Goal: Task Accomplishment & Management: Manage account settings

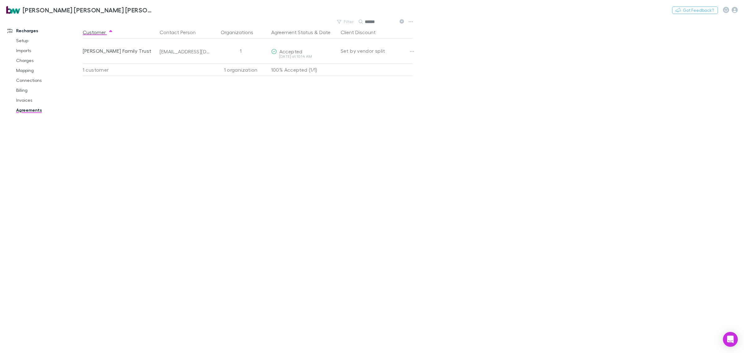
click at [367, 162] on div "Customer Contact Person Organizations Agreement Status & Date Client Discount […" at bounding box center [253, 189] width 341 height 327
drag, startPoint x: 25, startPoint y: 100, endPoint x: 29, endPoint y: 100, distance: 3.7
click at [25, 100] on link "Invoices" at bounding box center [49, 100] width 78 height 10
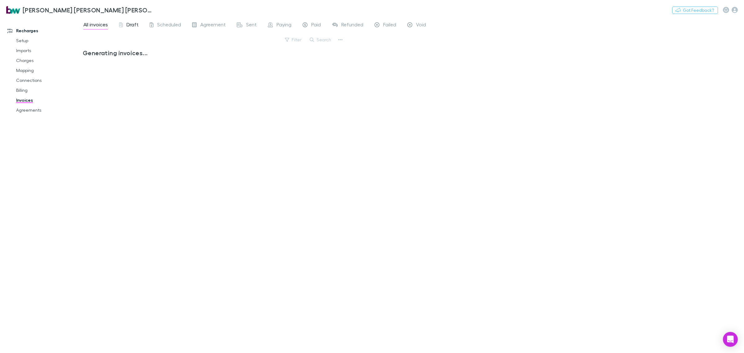
click at [129, 26] on span "Draft" at bounding box center [133, 25] width 12 height 8
click at [131, 25] on span "Draft" at bounding box center [133, 25] width 12 height 8
click at [135, 27] on span "Draft" at bounding box center [133, 25] width 12 height 8
click at [27, 89] on link "Billing" at bounding box center [49, 90] width 78 height 10
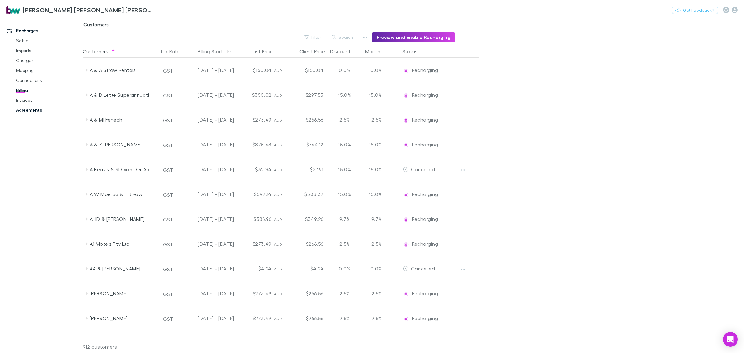
drag, startPoint x: 33, startPoint y: 101, endPoint x: 64, endPoint y: 106, distance: 31.7
click at [33, 101] on link "Invoices" at bounding box center [49, 100] width 78 height 10
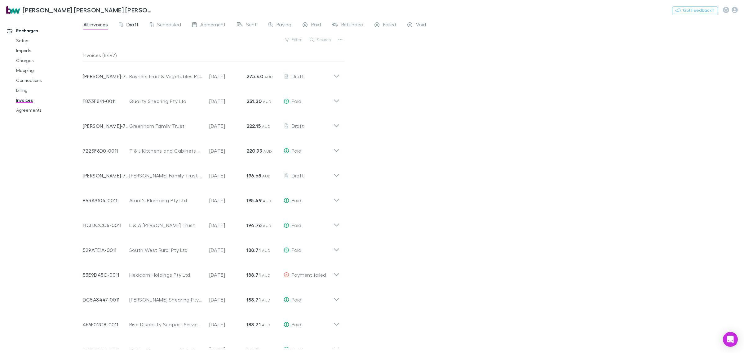
click at [123, 21] on div "Draft" at bounding box center [129, 25] width 20 height 8
click at [39, 109] on link "Agreements" at bounding box center [49, 110] width 78 height 10
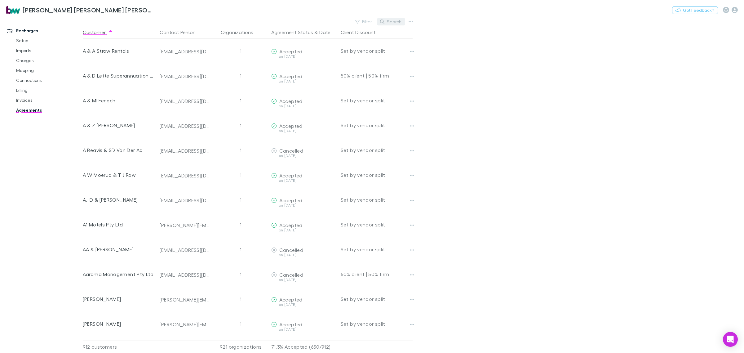
click at [384, 23] on icon "button" at bounding box center [382, 22] width 4 height 4
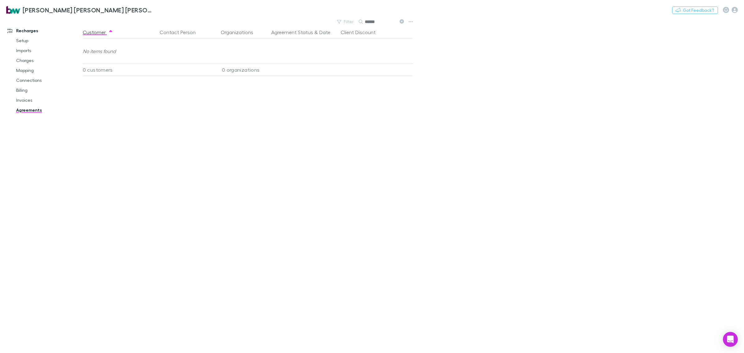
drag, startPoint x: 381, startPoint y: 19, endPoint x: 358, endPoint y: 16, distance: 22.8
click at [358, 16] on div "[PERSON_NAME] [PERSON_NAME] [PERSON_NAME] Partners Nothing Got Feedback? Rechar…" at bounding box center [372, 176] width 744 height 353
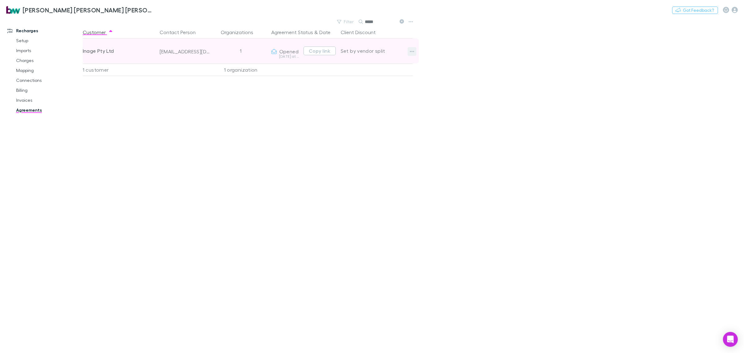
type input "*****"
click at [410, 51] on icon "button" at bounding box center [412, 51] width 4 height 5
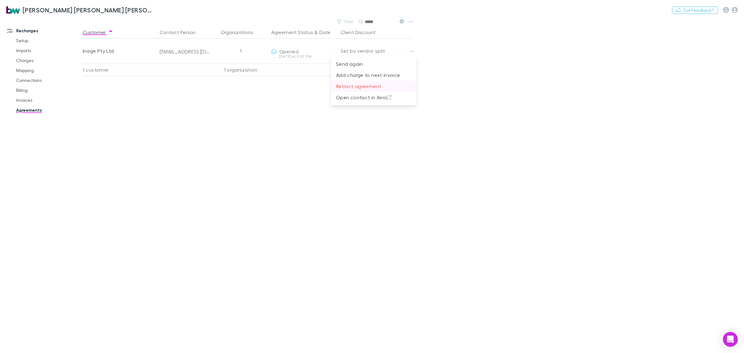
click at [362, 86] on p "Retract agreement" at bounding box center [373, 85] width 75 height 7
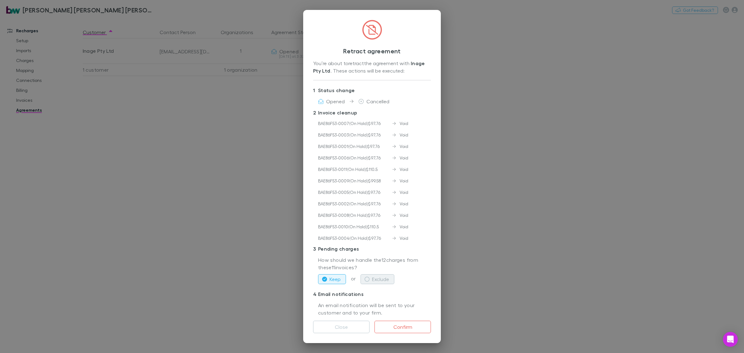
click at [376, 275] on button "Exclude" at bounding box center [378, 279] width 34 height 10
click at [329, 292] on button "Don't notify this customer" at bounding box center [357, 293] width 78 height 10
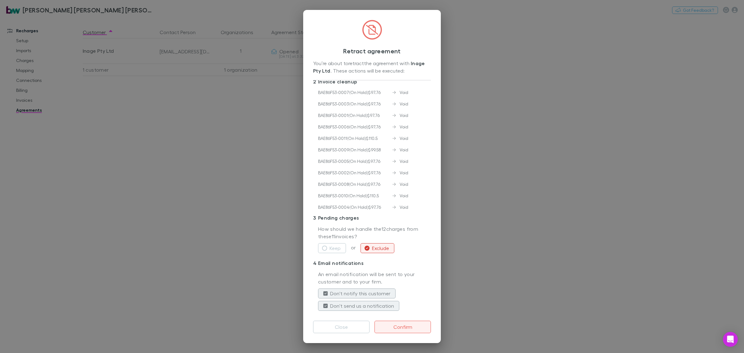
click at [407, 327] on button "Confirm" at bounding box center [403, 327] width 56 height 12
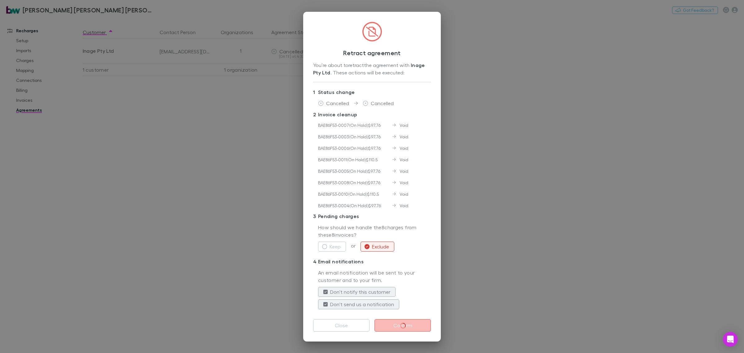
scroll to position [0, 0]
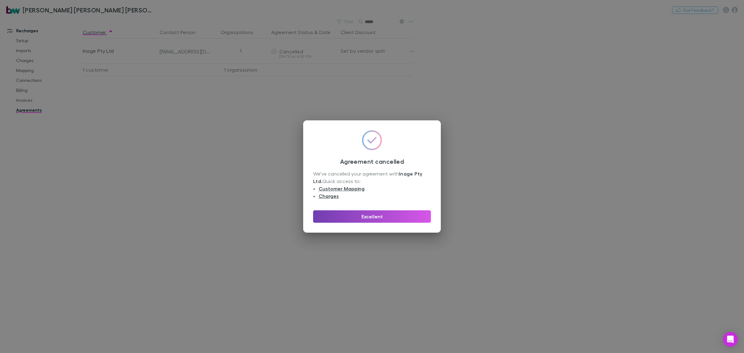
click at [380, 218] on button "Excellent" at bounding box center [372, 216] width 118 height 12
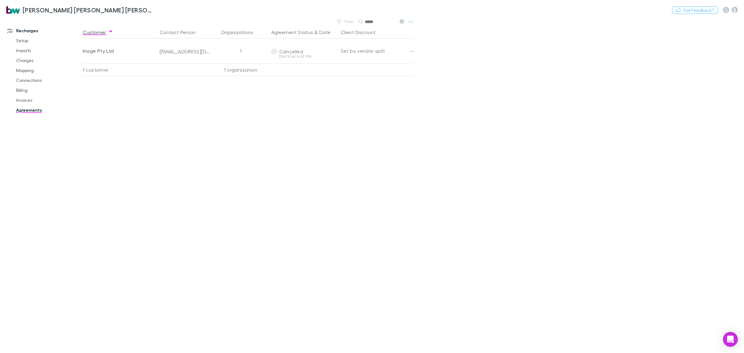
click at [318, 158] on div "Customer Contact Person Organizations Agreement Status & Date Client Discount I…" at bounding box center [253, 189] width 341 height 327
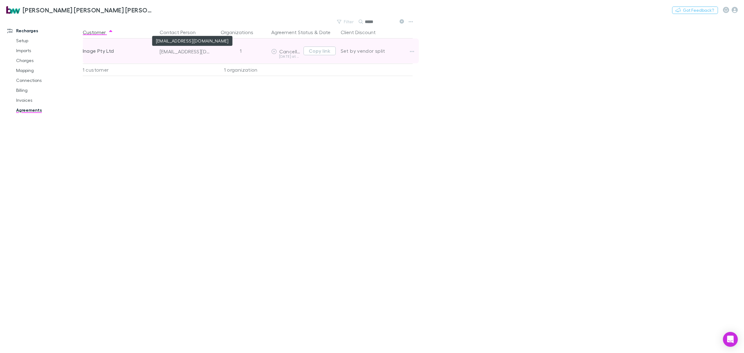
click at [194, 51] on div "[EMAIL_ADDRESS][DOMAIN_NAME]" at bounding box center [185, 51] width 51 height 6
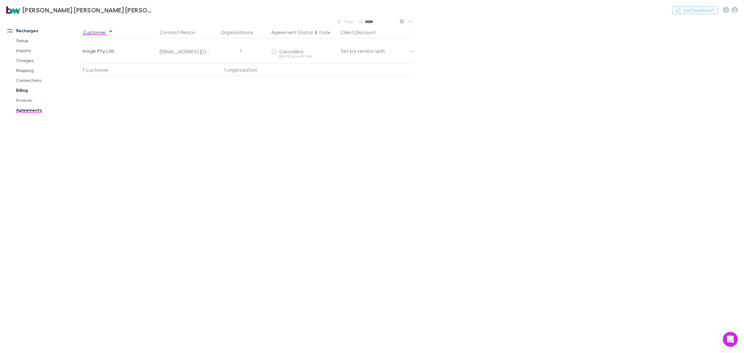
click at [29, 93] on link "Billing" at bounding box center [49, 90] width 78 height 10
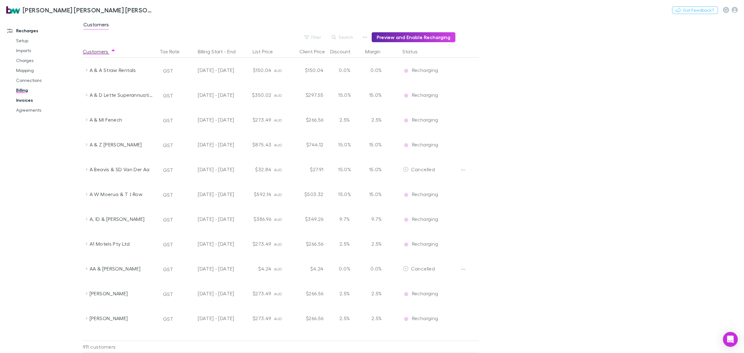
click at [26, 101] on link "Invoices" at bounding box center [49, 100] width 78 height 10
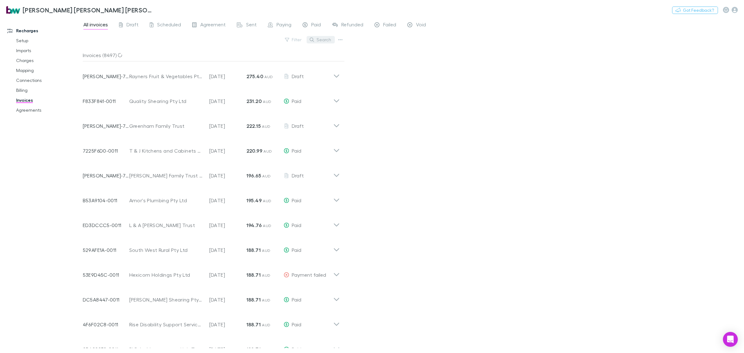
click at [317, 39] on button "Search" at bounding box center [321, 39] width 28 height 7
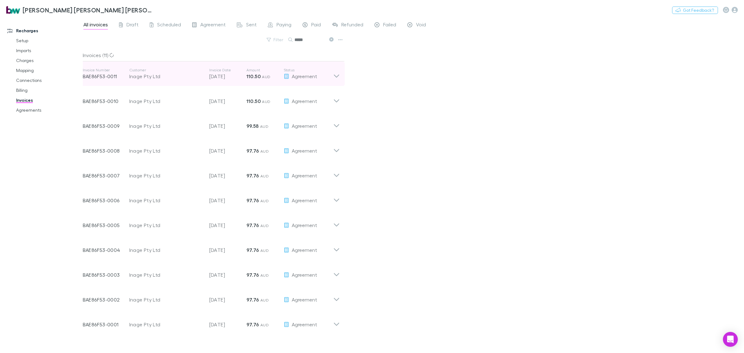
type input "*****"
click at [337, 75] on icon at bounding box center [336, 74] width 7 height 12
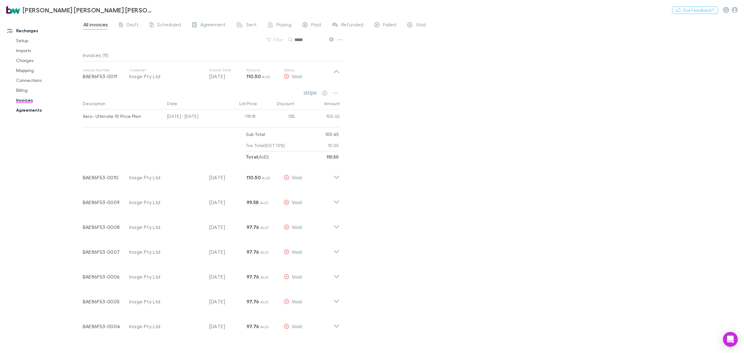
click at [24, 112] on link "Agreements" at bounding box center [49, 110] width 78 height 10
click at [24, 97] on link "Invoices" at bounding box center [49, 100] width 78 height 10
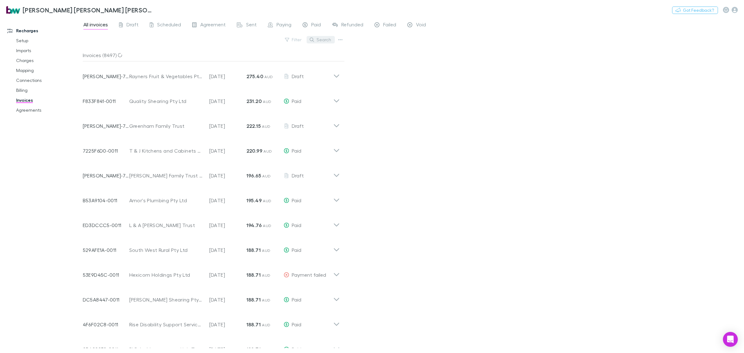
click at [322, 41] on button "Search" at bounding box center [321, 39] width 28 height 7
type input "******"
click at [29, 111] on link "Agreements" at bounding box center [49, 110] width 78 height 10
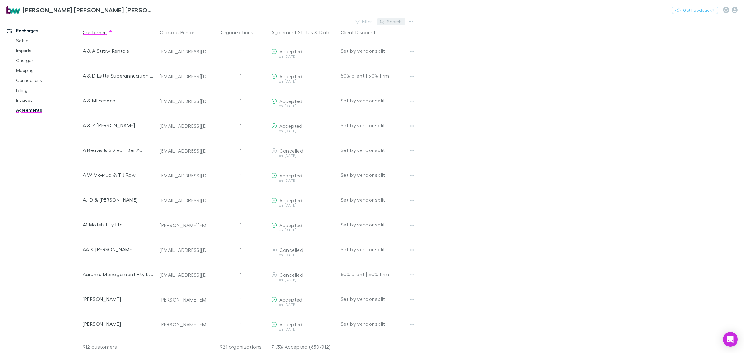
click at [396, 19] on button "Search" at bounding box center [391, 21] width 28 height 7
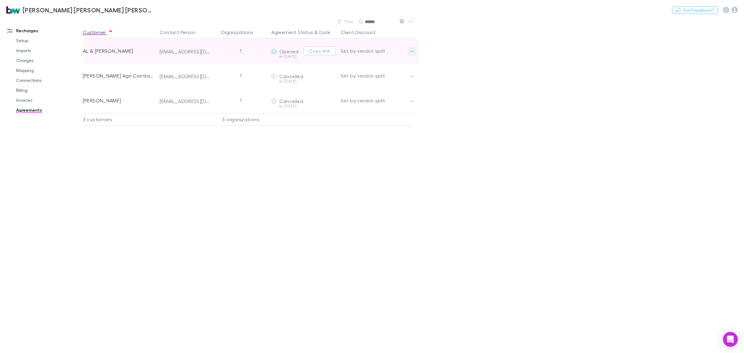
type input "******"
click at [408, 52] on button "button" at bounding box center [412, 51] width 9 height 9
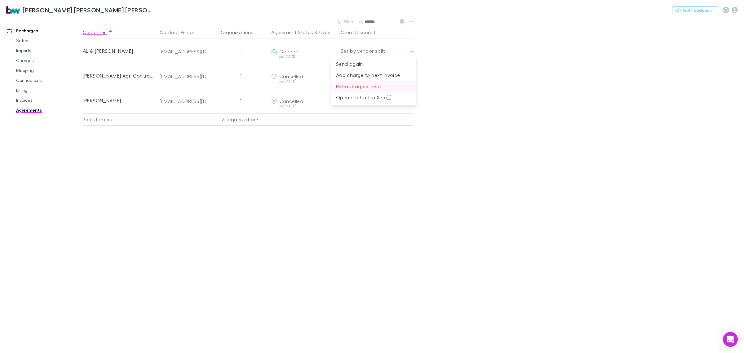
click at [364, 85] on p "Retract agreement" at bounding box center [373, 85] width 75 height 7
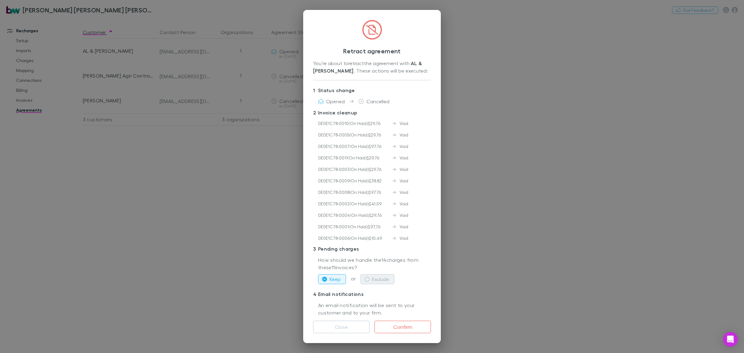
click at [371, 281] on button "Exclude" at bounding box center [378, 279] width 34 height 10
click at [335, 292] on label "Don't notify this customer" at bounding box center [360, 293] width 60 height 7
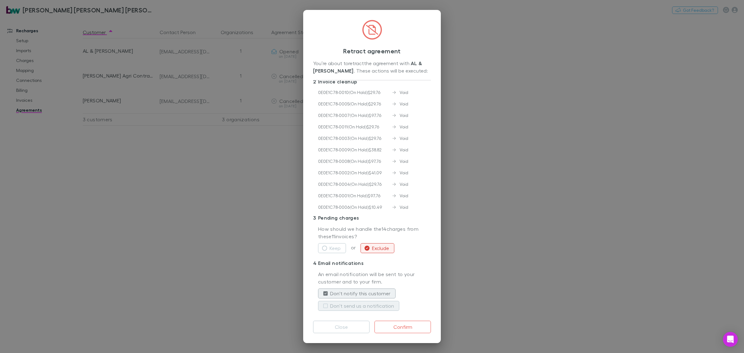
click at [334, 303] on label "Don't send us a notification" at bounding box center [362, 305] width 64 height 7
click at [404, 328] on button "Confirm" at bounding box center [403, 327] width 56 height 12
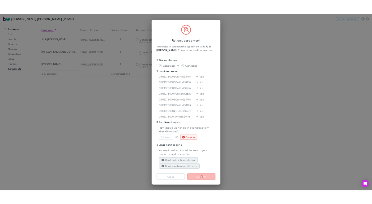
scroll to position [0, 0]
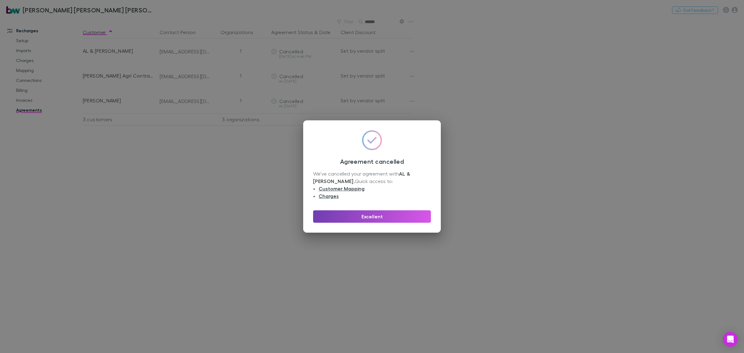
click at [402, 215] on button "Excellent" at bounding box center [372, 216] width 118 height 12
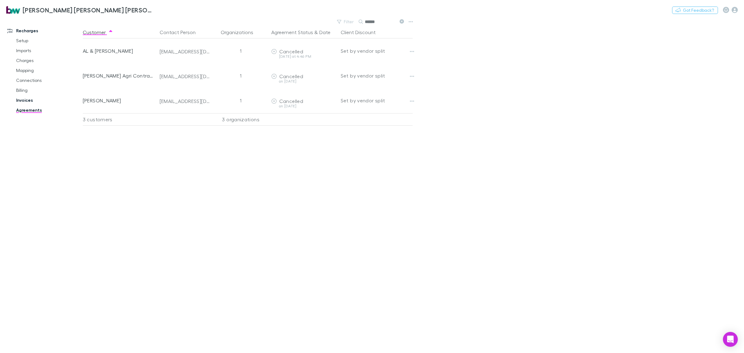
click at [24, 100] on link "Invoices" at bounding box center [49, 100] width 78 height 10
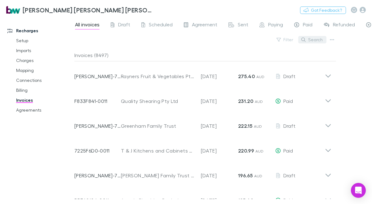
click at [313, 39] on button "Search" at bounding box center [312, 39] width 28 height 7
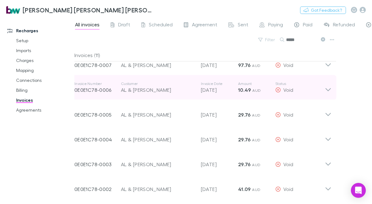
scroll to position [135, 0]
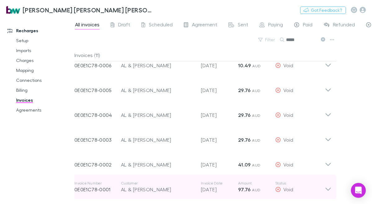
click at [330, 189] on icon at bounding box center [328, 187] width 7 height 12
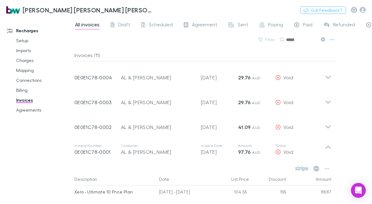
scroll to position [211, 0]
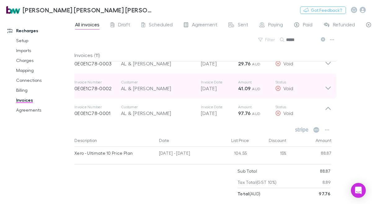
click at [331, 89] on icon at bounding box center [328, 86] width 7 height 12
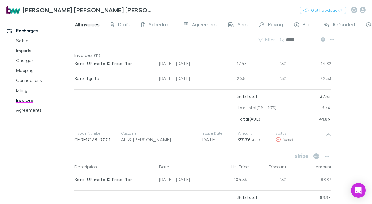
scroll to position [303, 0]
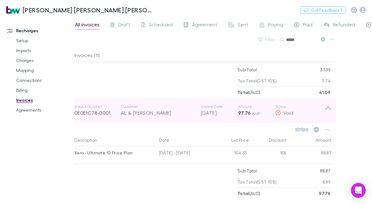
click at [326, 103] on div "Invoice Number 0E0E1C78-0001 Customer AL & [PERSON_NAME] Invoice Date [DATE] Am…" at bounding box center [202, 110] width 267 height 25
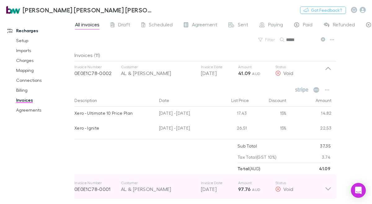
scroll to position [226, 0]
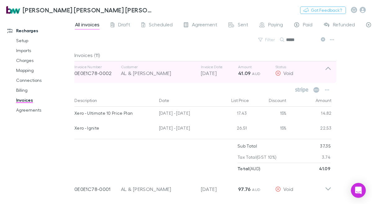
click at [327, 69] on icon at bounding box center [328, 70] width 7 height 12
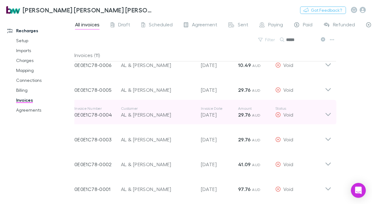
scroll to position [135, 0]
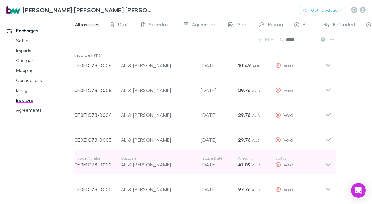
click at [330, 163] on icon at bounding box center [328, 162] width 7 height 12
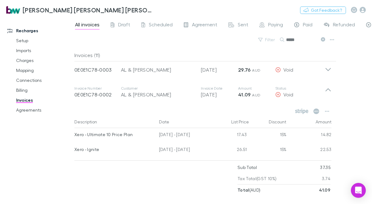
scroll to position [188, 0]
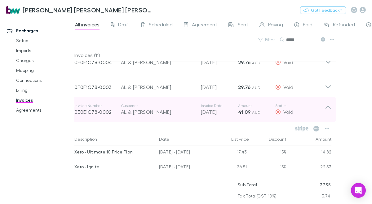
click at [328, 109] on icon at bounding box center [328, 109] width 7 height 12
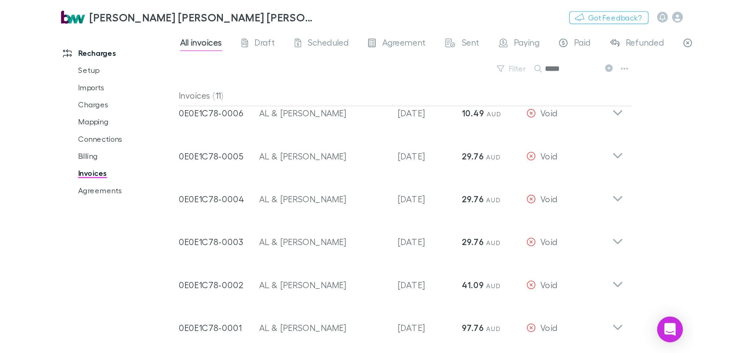
scroll to position [0, 0]
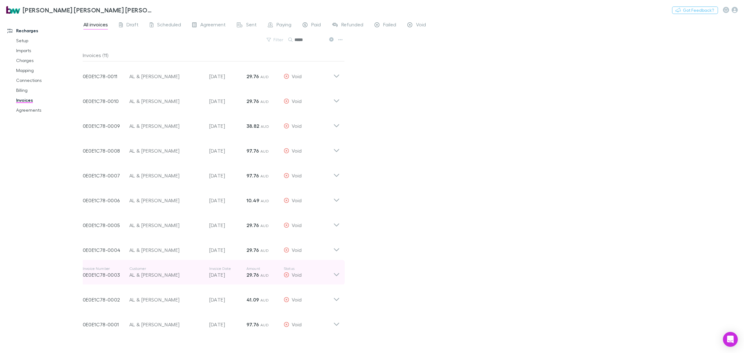
click at [338, 270] on icon at bounding box center [336, 272] width 7 height 12
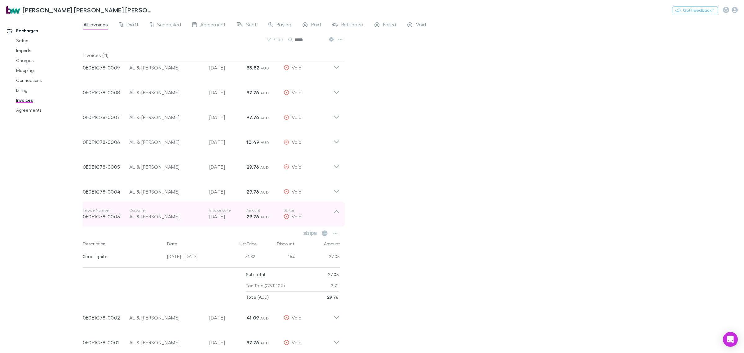
scroll to position [62, 0]
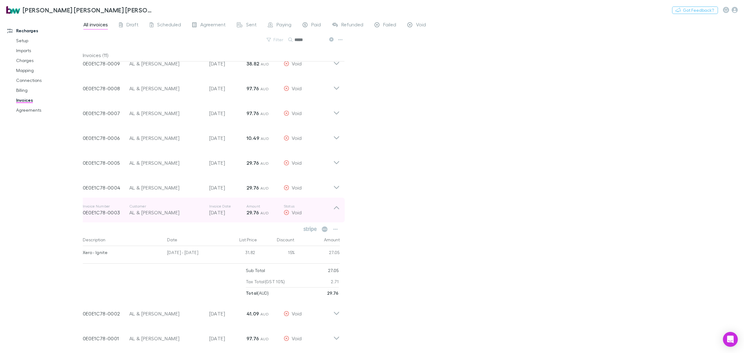
click at [340, 209] on icon at bounding box center [336, 210] width 7 height 12
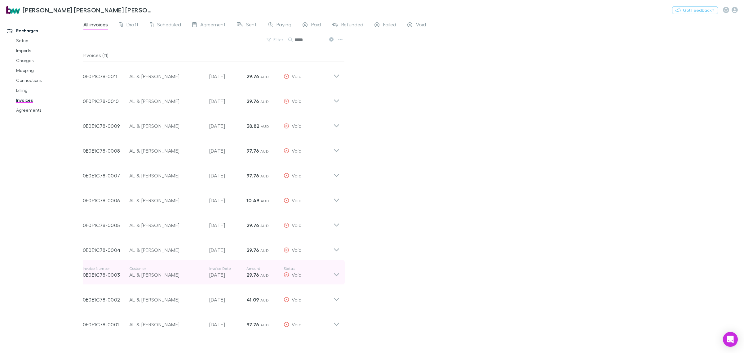
scroll to position [0, 0]
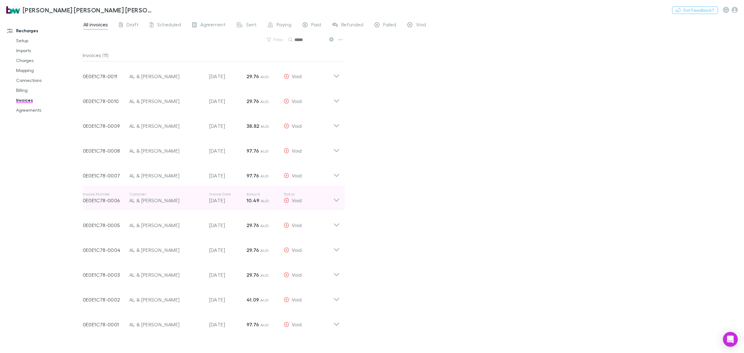
click at [335, 202] on icon at bounding box center [336, 198] width 7 height 12
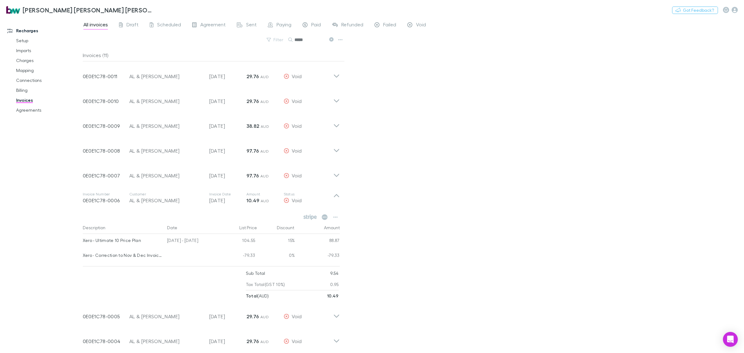
scroll to position [39, 0]
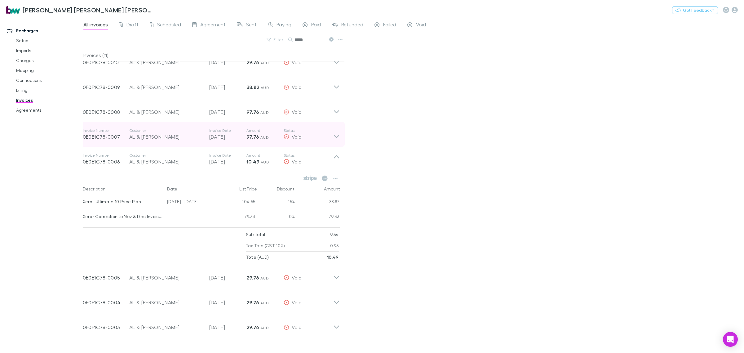
click at [338, 140] on div "Invoice Number 0E0E1C78-0007 Customer AL & [PERSON_NAME] Invoice Date [DATE] Am…" at bounding box center [211, 134] width 267 height 25
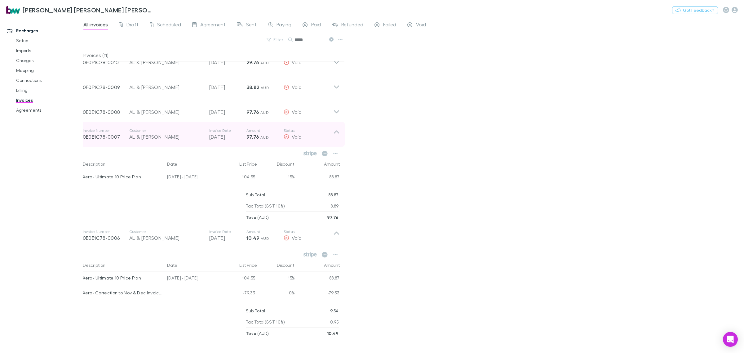
click at [338, 132] on icon at bounding box center [336, 132] width 5 height 3
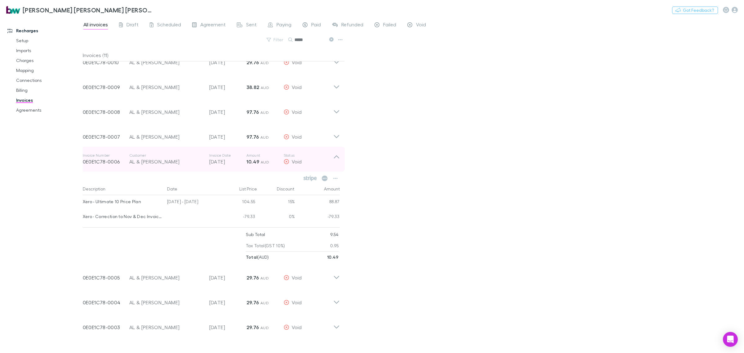
click at [336, 157] on icon at bounding box center [336, 159] width 7 height 12
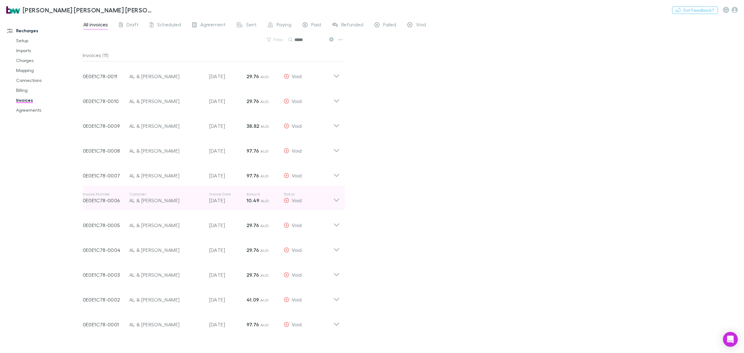
scroll to position [0, 0]
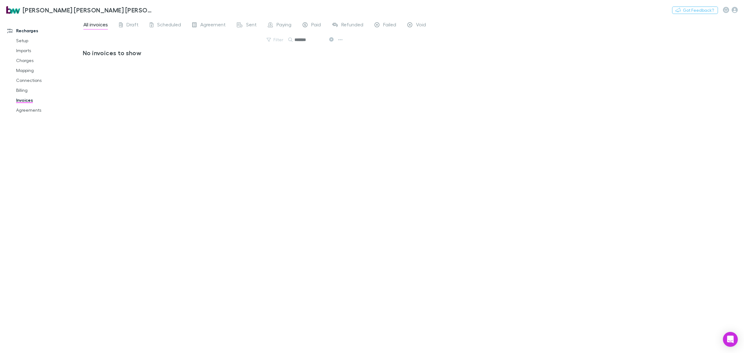
click at [322, 39] on input "*******" at bounding box center [310, 39] width 31 height 9
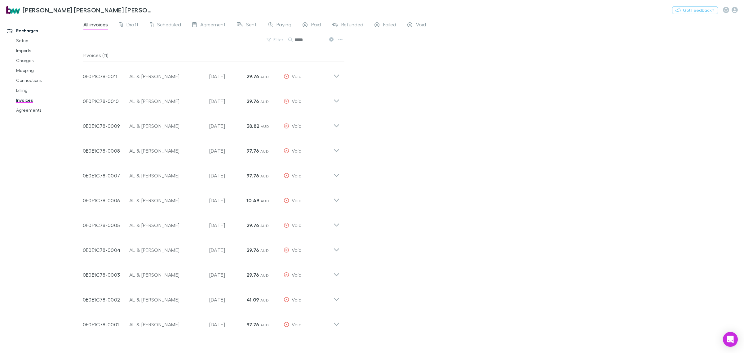
type input "*****"
click at [341, 100] on div "Invoice Number 0E0E1C78-0010 Customer AL & [PERSON_NAME] Invoice Date [DATE] Am…" at bounding box center [211, 98] width 267 height 25
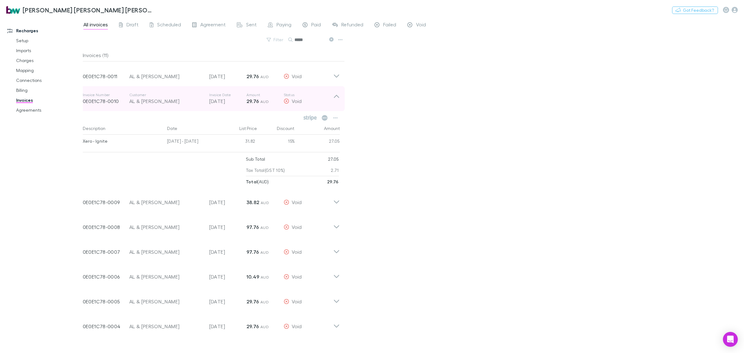
click at [337, 98] on icon at bounding box center [336, 98] width 7 height 12
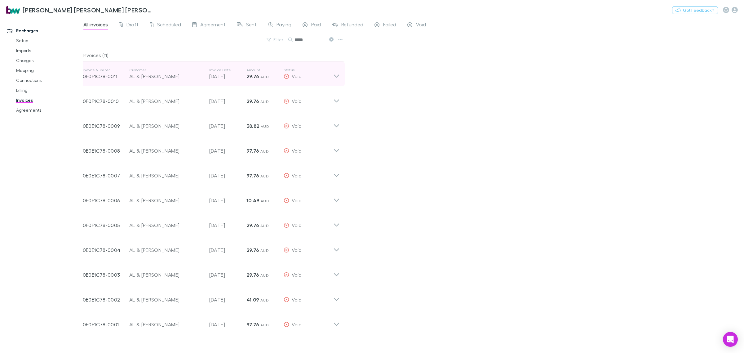
click at [337, 74] on icon at bounding box center [336, 74] width 7 height 12
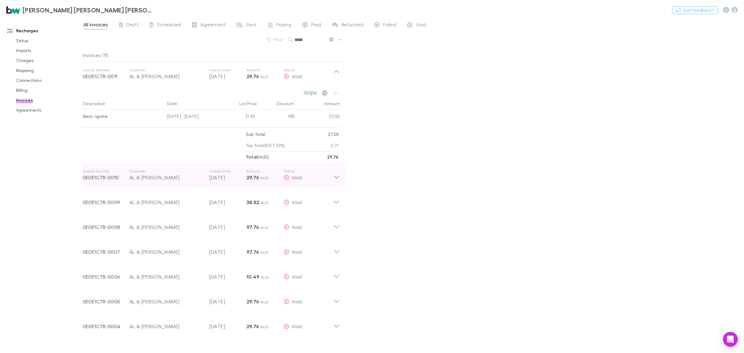
click at [340, 176] on icon at bounding box center [336, 175] width 7 height 12
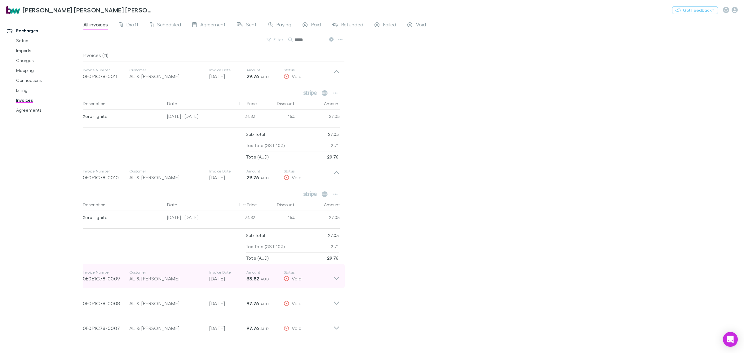
click at [330, 279] on div "Void" at bounding box center [309, 278] width 50 height 7
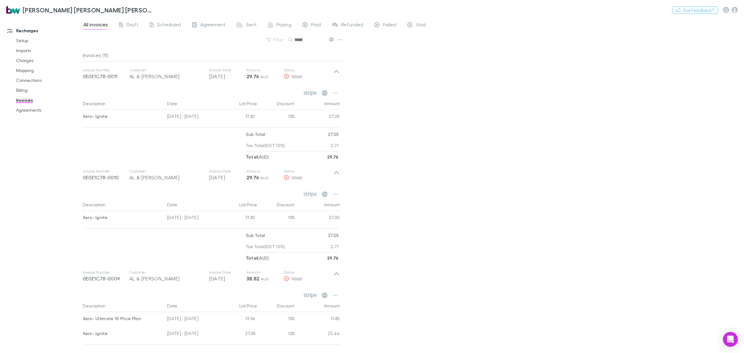
click at [453, 233] on div "All invoices Draft Scheduled Agreement Sent Paying Paid Refunded Failed Void Fi…" at bounding box center [413, 184] width 661 height 335
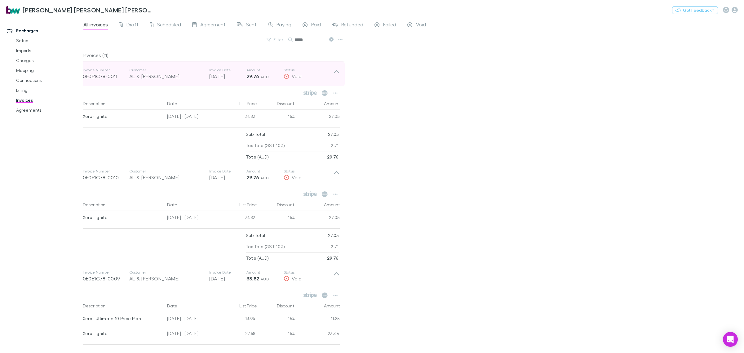
click at [338, 73] on icon at bounding box center [336, 74] width 7 height 12
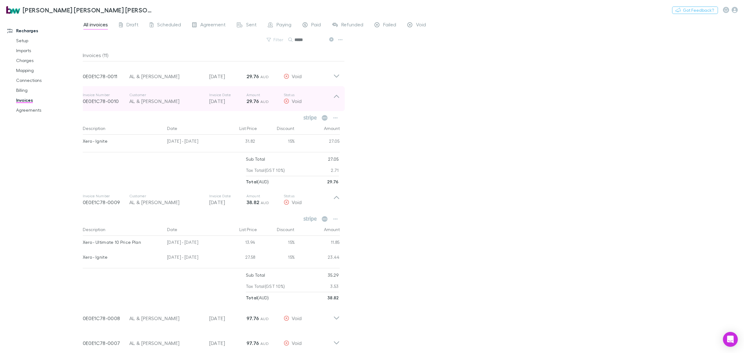
click at [335, 97] on icon at bounding box center [336, 98] width 7 height 12
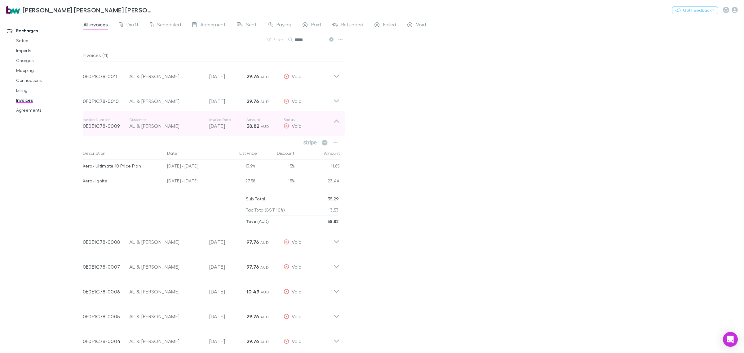
click at [334, 126] on icon at bounding box center [336, 123] width 7 height 12
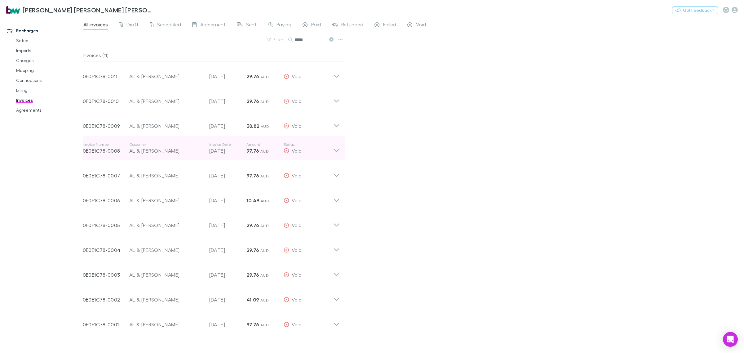
click at [339, 149] on icon at bounding box center [336, 150] width 5 height 3
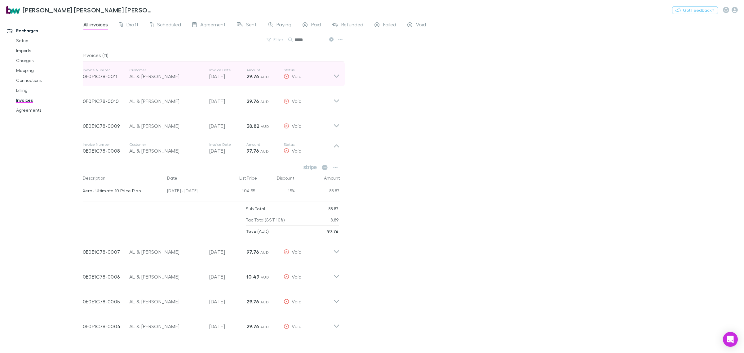
click at [337, 76] on icon at bounding box center [336, 75] width 5 height 3
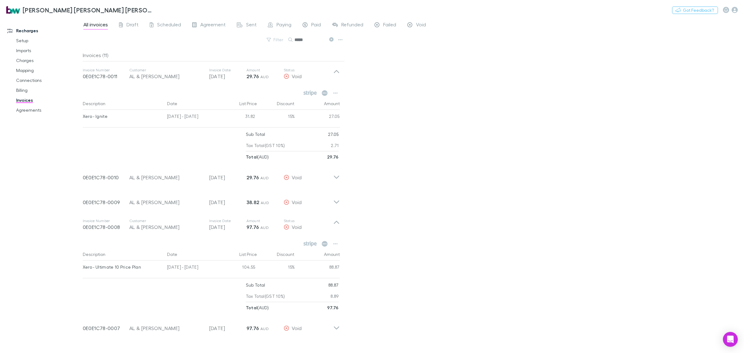
click at [465, 142] on div "All invoices Draft Scheduled Agreement Sent Paying Paid Refunded Failed Void Fi…" at bounding box center [413, 184] width 661 height 335
click at [454, 168] on div "All invoices Draft Scheduled Agreement Sent Paying Paid Refunded Failed Void Fi…" at bounding box center [413, 184] width 661 height 335
